Goal: Information Seeking & Learning: Learn about a topic

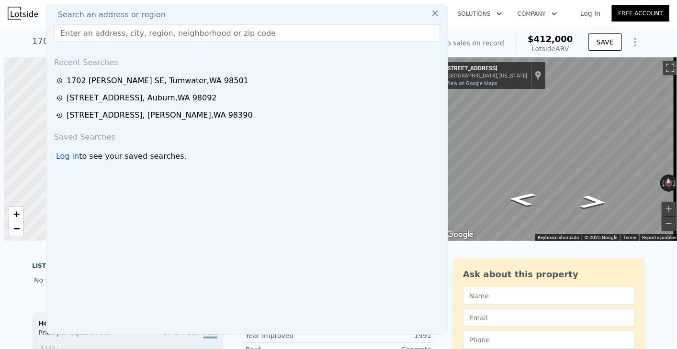
scroll to position [0, 4]
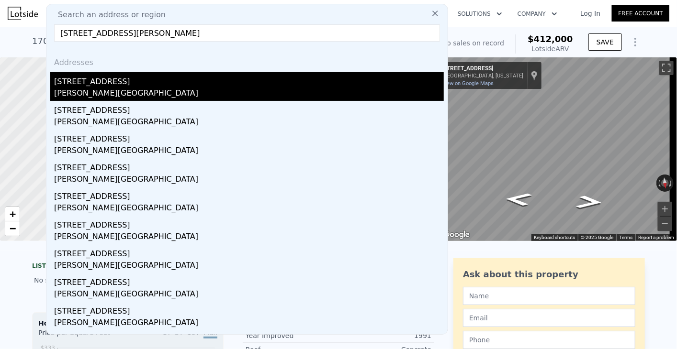
type input "[STREET_ADDRESS][PERSON_NAME]"
click at [130, 93] on div "[PERSON_NAME][GEOGRAPHIC_DATA]" at bounding box center [249, 94] width 390 height 13
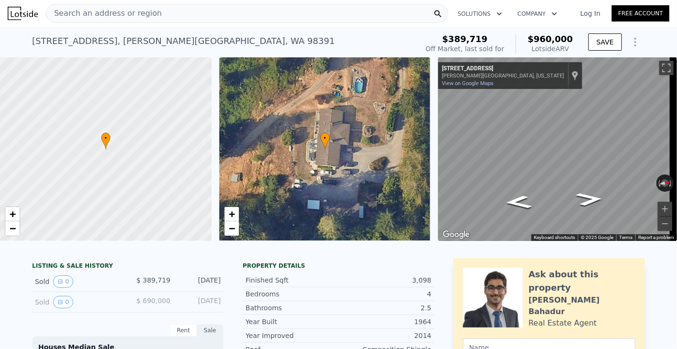
click at [361, 41] on div "[STREET_ADDRESS][PERSON_NAME] Sold [DATE] for $389,719 (~ARV $960k )" at bounding box center [223, 44] width 382 height 27
click at [408, 15] on div "Search an address or region" at bounding box center [247, 13] width 402 height 19
click at [430, 10] on div at bounding box center [437, 13] width 19 height 18
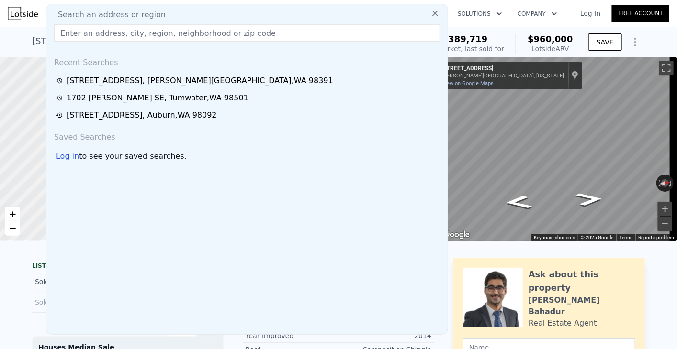
click at [361, 31] on input "text" at bounding box center [247, 32] width 386 height 17
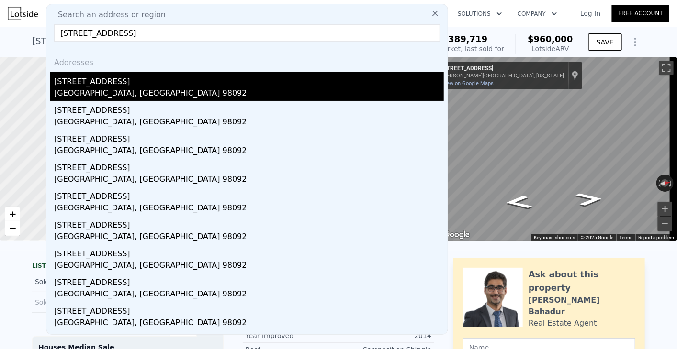
type input "[STREET_ADDRESS]"
click at [155, 86] on div "[STREET_ADDRESS]" at bounding box center [249, 79] width 390 height 15
click at [155, 86] on div at bounding box center [106, 149] width 254 height 221
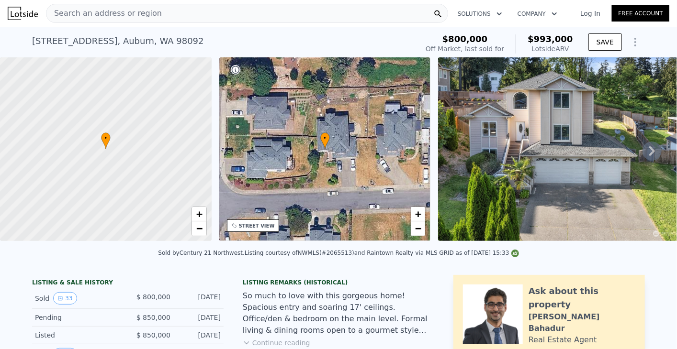
click at [170, 15] on div "Search an address or region" at bounding box center [247, 13] width 402 height 19
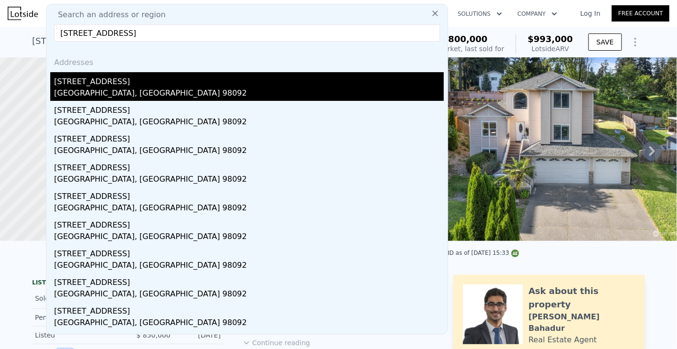
type input "[STREET_ADDRESS]"
click at [170, 82] on div "[STREET_ADDRESS]" at bounding box center [249, 79] width 390 height 15
click at [170, 82] on div at bounding box center [106, 149] width 254 height 221
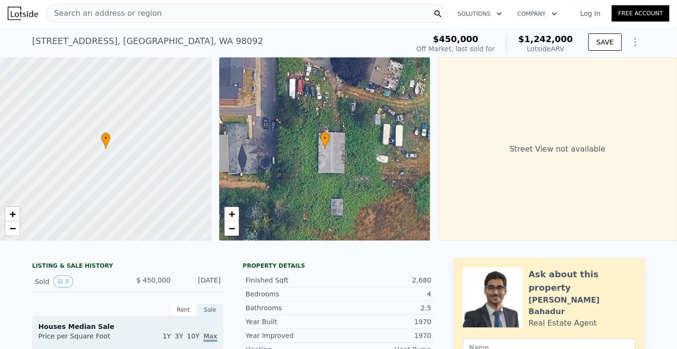
click at [252, 15] on div "Search an address or region" at bounding box center [247, 13] width 402 height 19
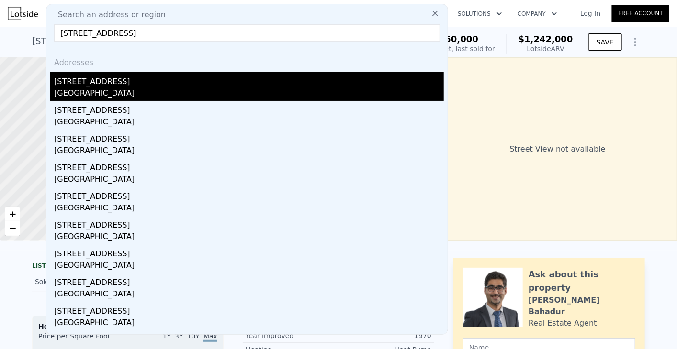
type input "[STREET_ADDRESS]"
click at [187, 75] on div "[STREET_ADDRESS]" at bounding box center [249, 79] width 390 height 15
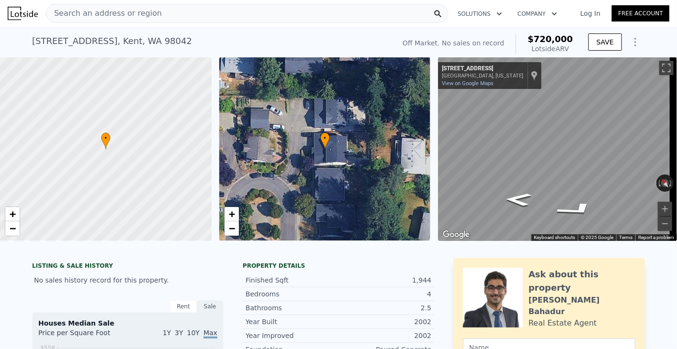
click at [229, 15] on div "Search an address or region" at bounding box center [247, 13] width 402 height 19
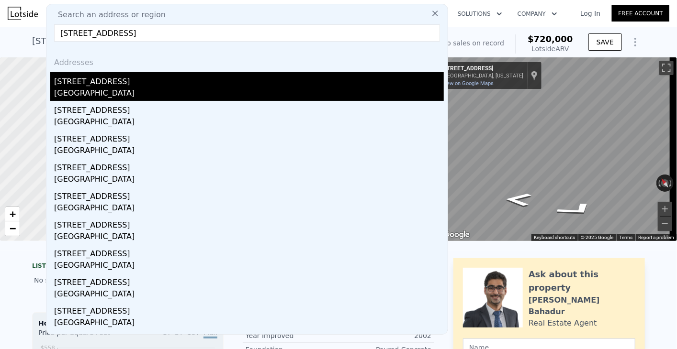
type input "[STREET_ADDRESS]"
click at [78, 93] on div "[GEOGRAPHIC_DATA]" at bounding box center [249, 94] width 390 height 13
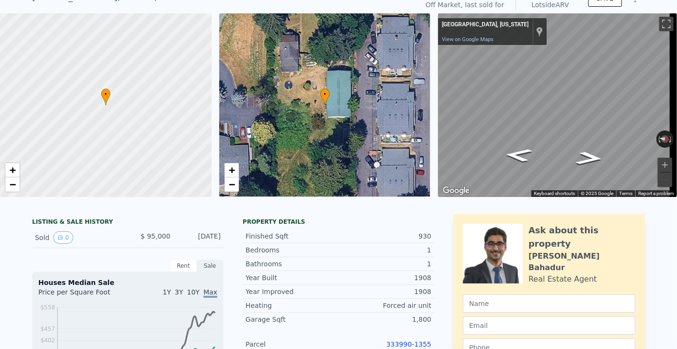
scroll to position [3, 0]
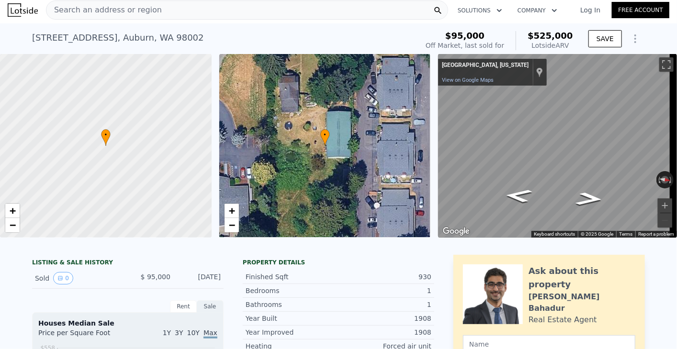
click at [237, 11] on div "Search an address or region" at bounding box center [247, 9] width 402 height 19
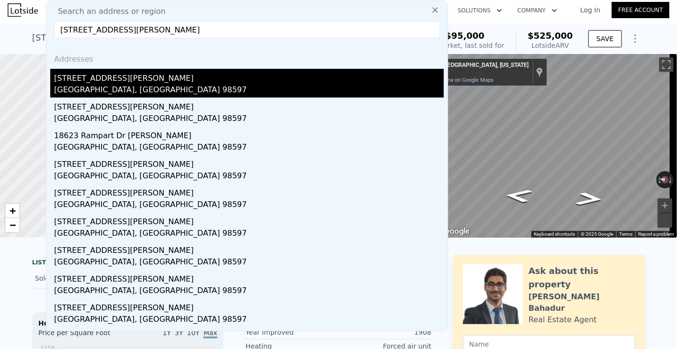
type input "[STREET_ADDRESS][PERSON_NAME]"
click at [172, 82] on div "[STREET_ADDRESS][PERSON_NAME]" at bounding box center [249, 76] width 390 height 15
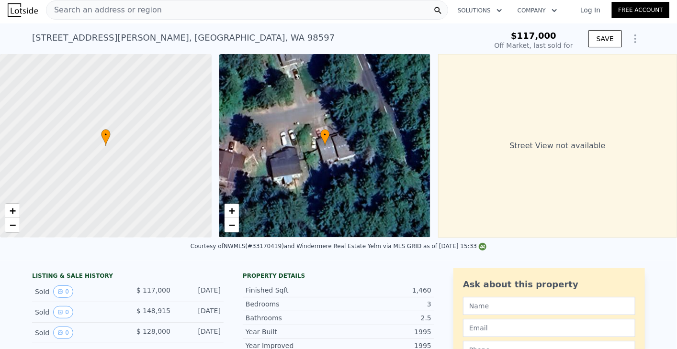
type input "$ 430,000"
type input "$ 262,459"
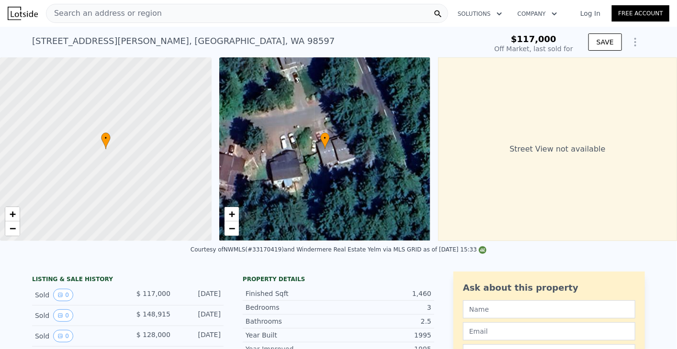
click at [335, 9] on div "Search an address or region" at bounding box center [247, 13] width 402 height 19
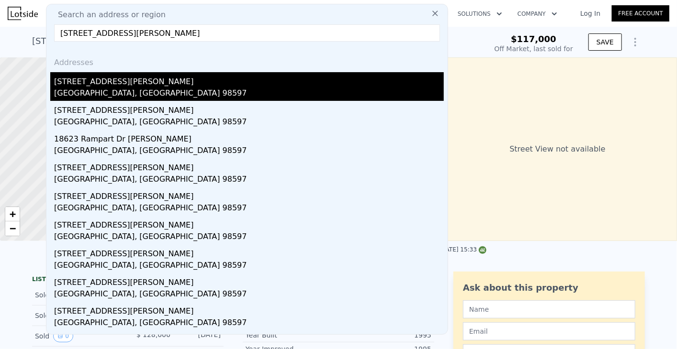
type input "[STREET_ADDRESS][PERSON_NAME]"
click at [245, 89] on div "[GEOGRAPHIC_DATA], [GEOGRAPHIC_DATA] 98597" at bounding box center [249, 94] width 390 height 13
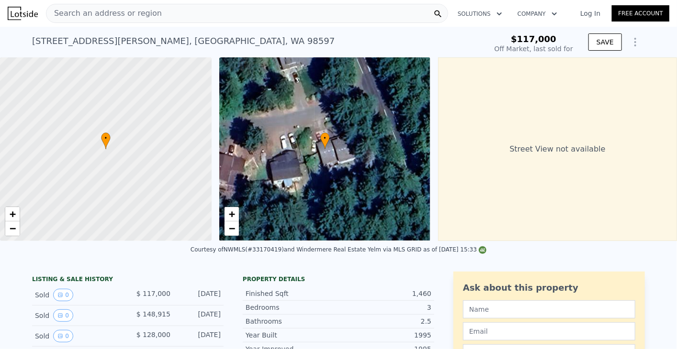
click at [232, 12] on div "Search an address or region" at bounding box center [247, 13] width 402 height 19
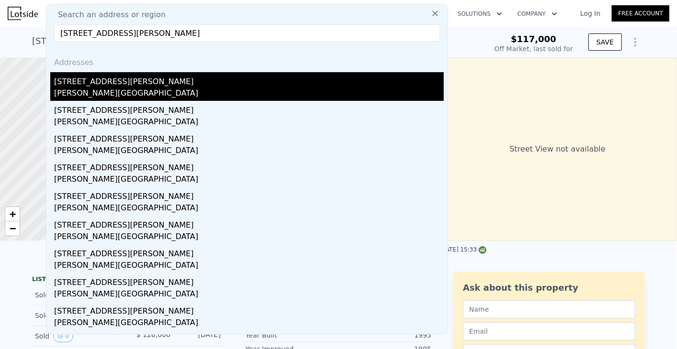
type input "[STREET_ADDRESS][PERSON_NAME]"
click at [174, 90] on div "[PERSON_NAME][GEOGRAPHIC_DATA]" at bounding box center [249, 94] width 390 height 13
